Goal: Information Seeking & Learning: Learn about a topic

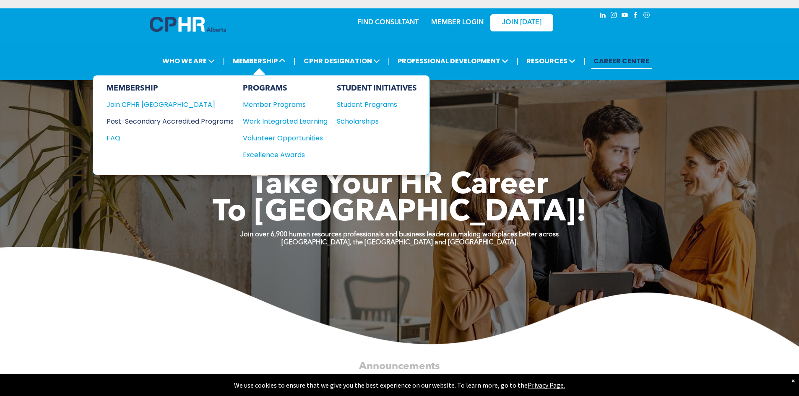
click at [189, 116] on div "Post-Secondary Accredited Programs" at bounding box center [164, 121] width 114 height 10
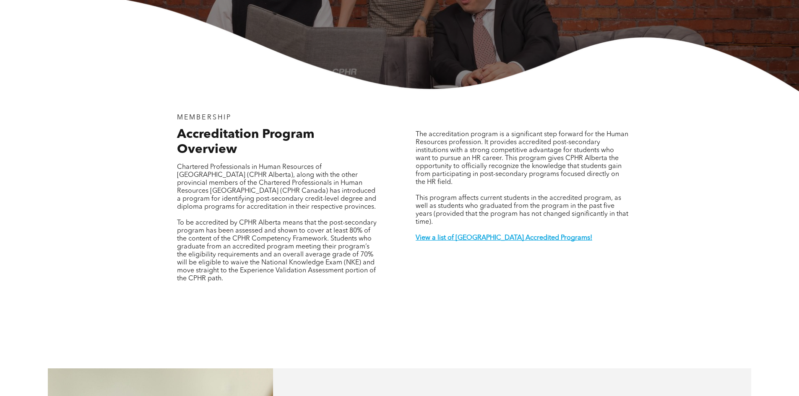
scroll to position [210, 0]
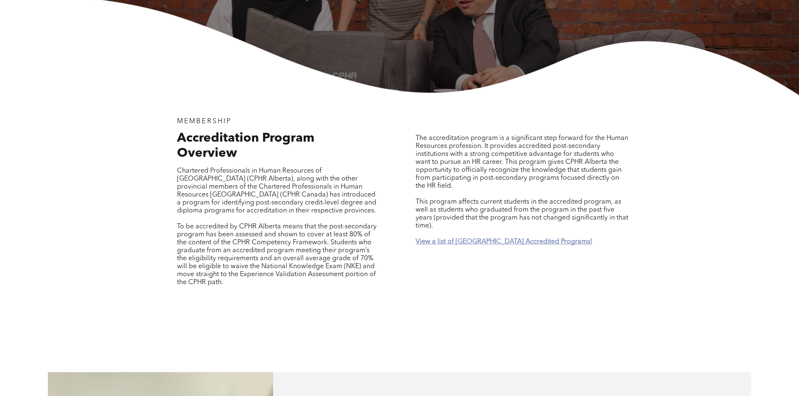
click at [439, 239] on strong "View a list of Alberta Accredited Programs!" at bounding box center [504, 242] width 177 height 7
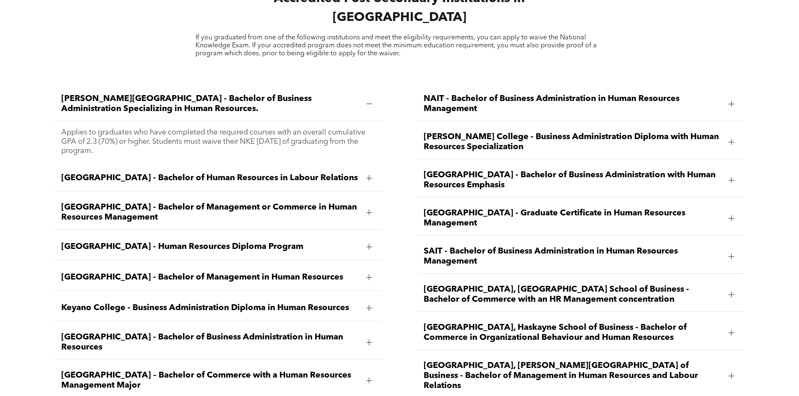
scroll to position [1229, 0]
click at [732, 215] on div at bounding box center [731, 218] width 6 height 6
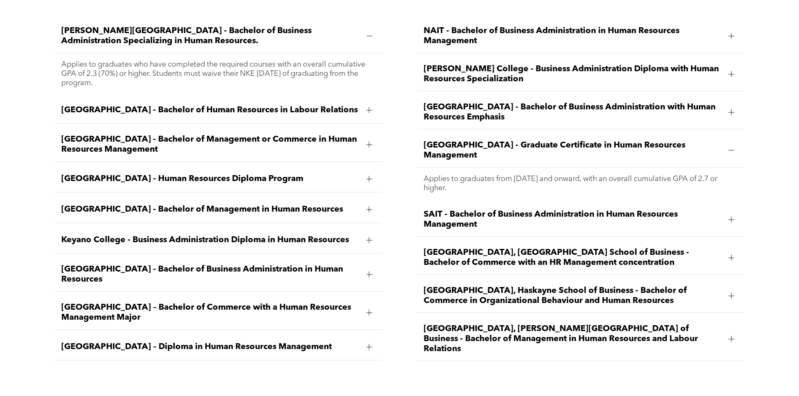
scroll to position [1313, 0]
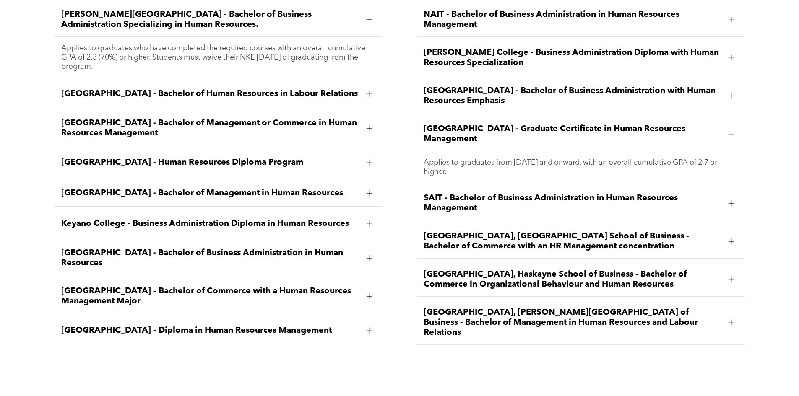
drag, startPoint x: 62, startPoint y: 306, endPoint x: 331, endPoint y: 317, distance: 269.0
click at [331, 318] on div "MacEwan University – Diploma in Human Resources Management" at bounding box center [218, 331] width 327 height 26
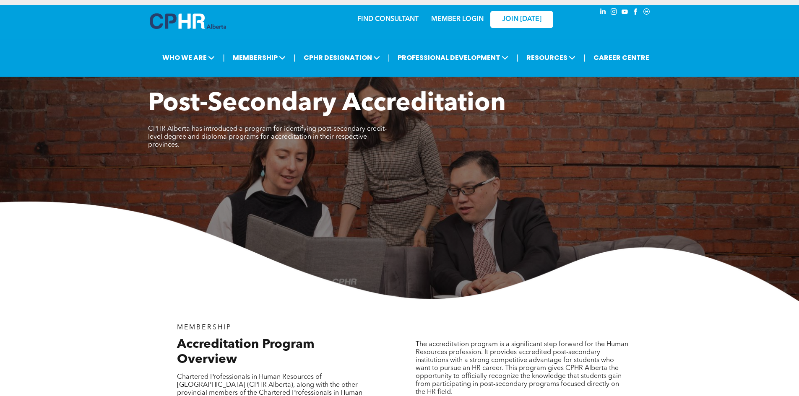
scroll to position [0, 0]
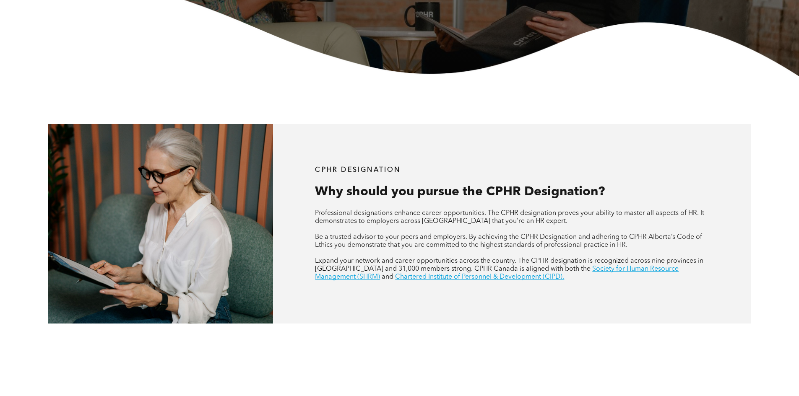
scroll to position [252, 0]
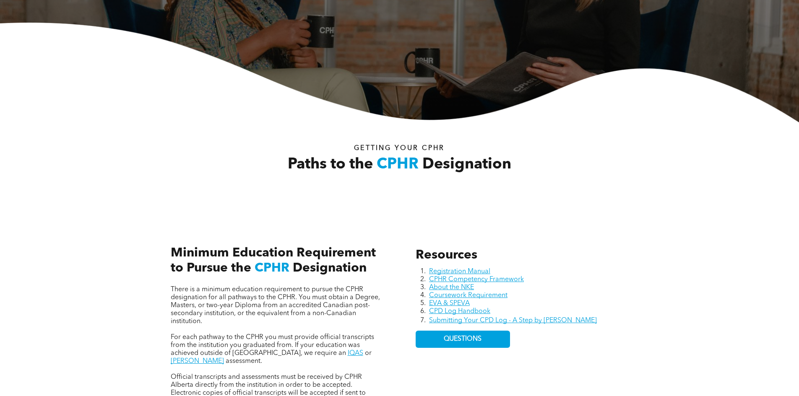
scroll to position [210, 0]
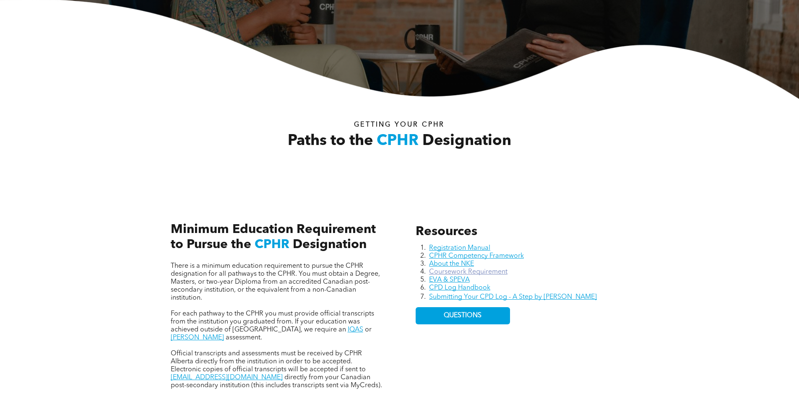
click at [471, 269] on link "Coursework Requirement" at bounding box center [468, 272] width 78 height 7
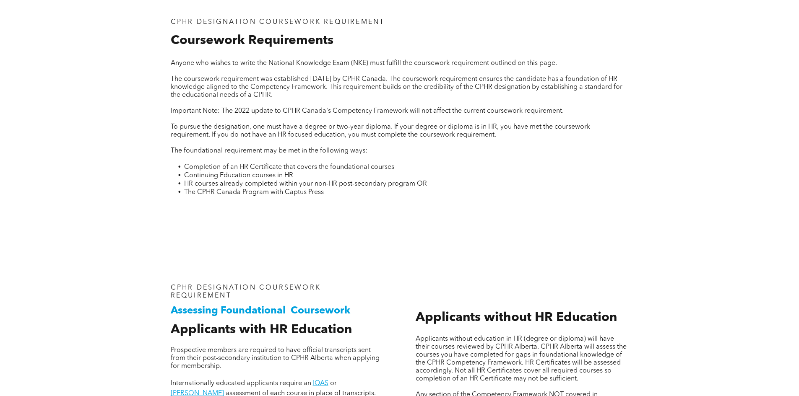
scroll to position [587, 0]
